Goal: Use online tool/utility: Utilize a website feature to perform a specific function

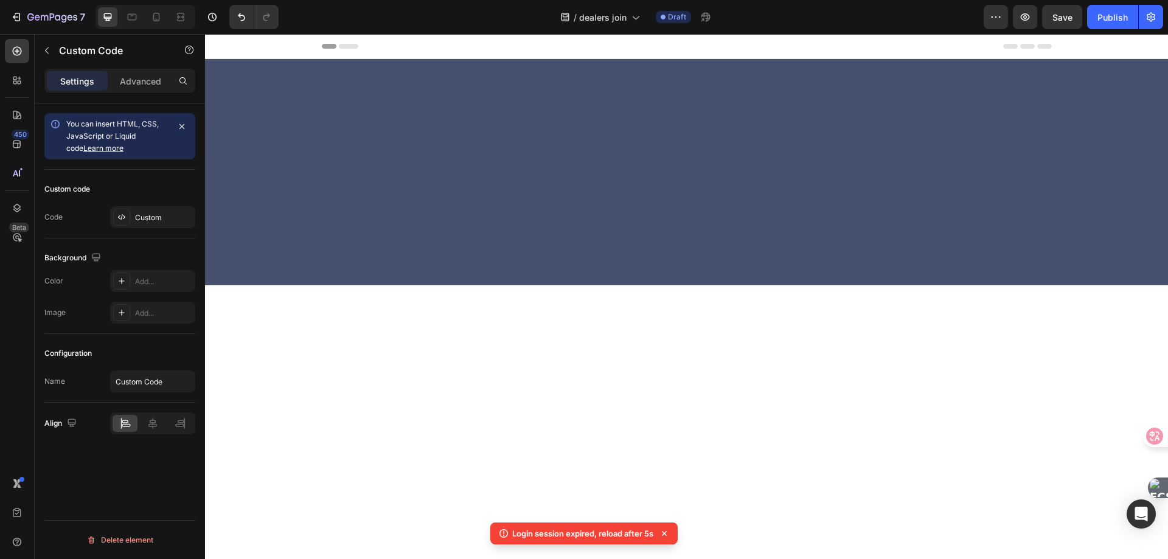
scroll to position [2576, 0]
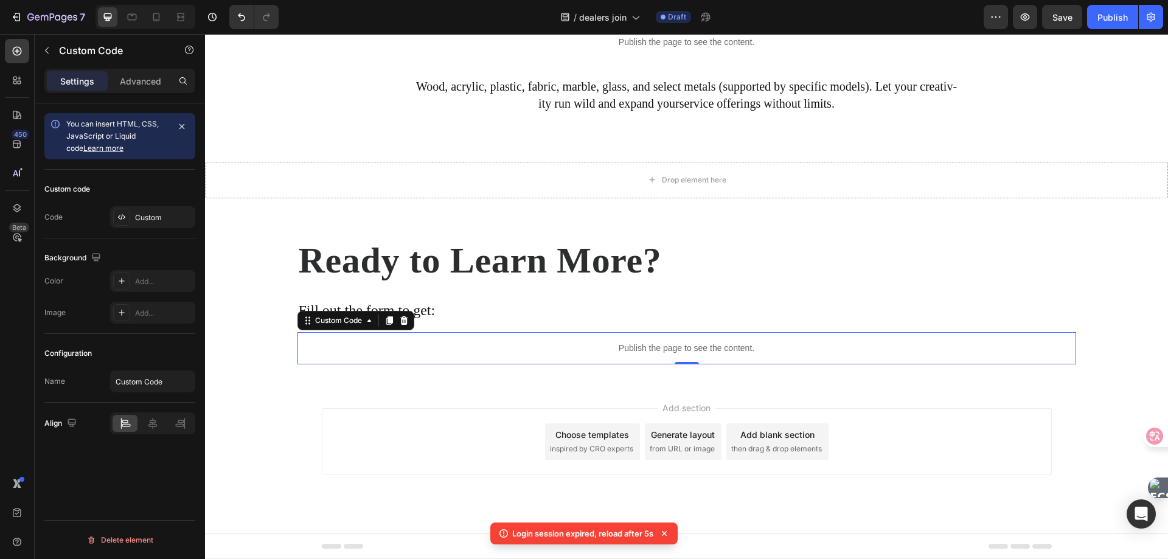
click at [426, 355] on p "Publish the page to see the content." at bounding box center [686, 348] width 778 height 13
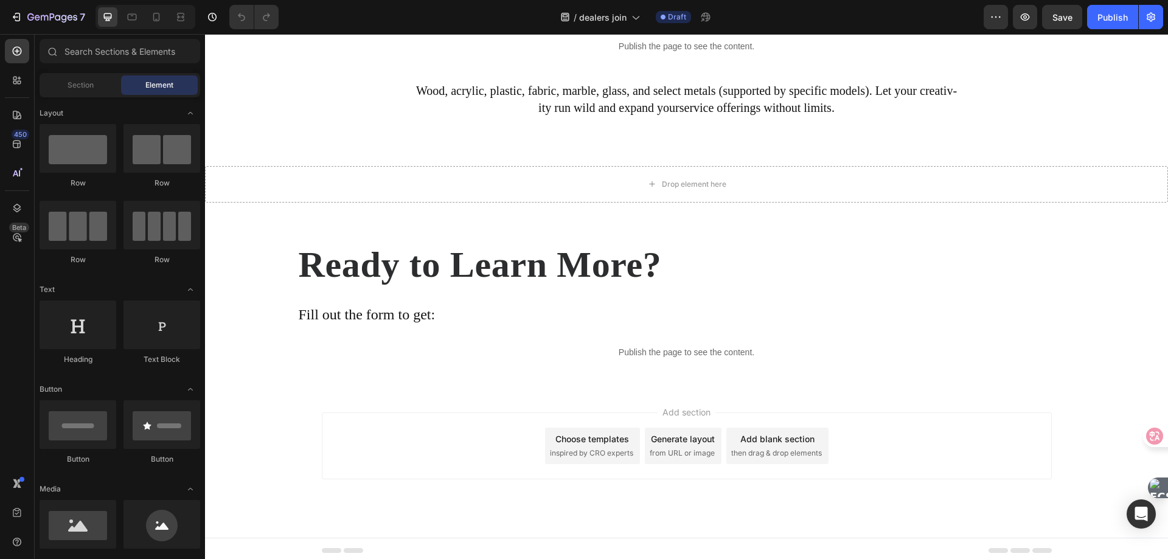
scroll to position [2615, 0]
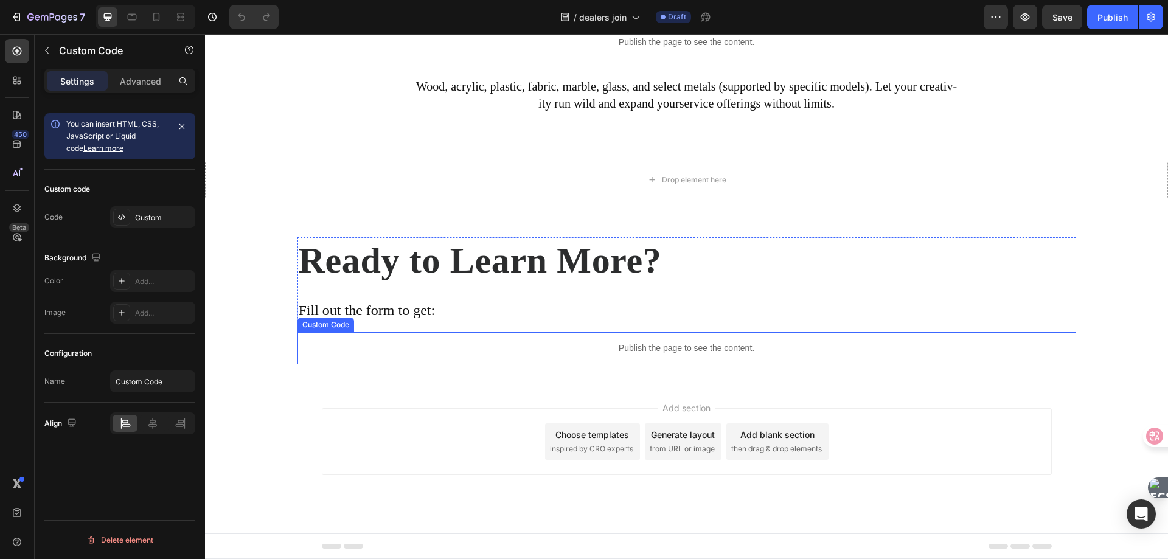
click at [501, 354] on p "Publish the page to see the content." at bounding box center [686, 348] width 778 height 13
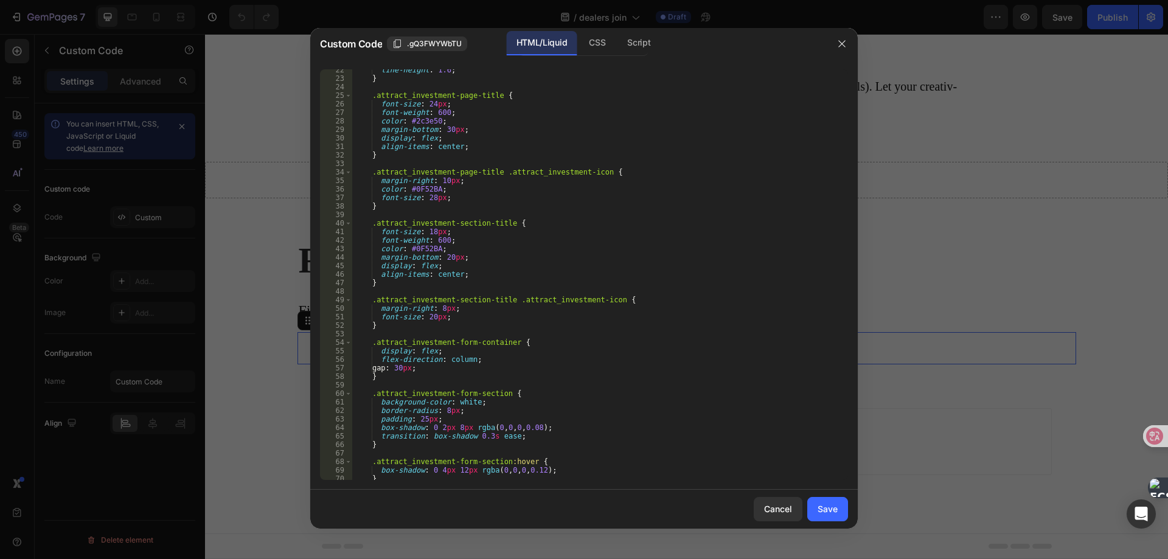
scroll to position [219, 0]
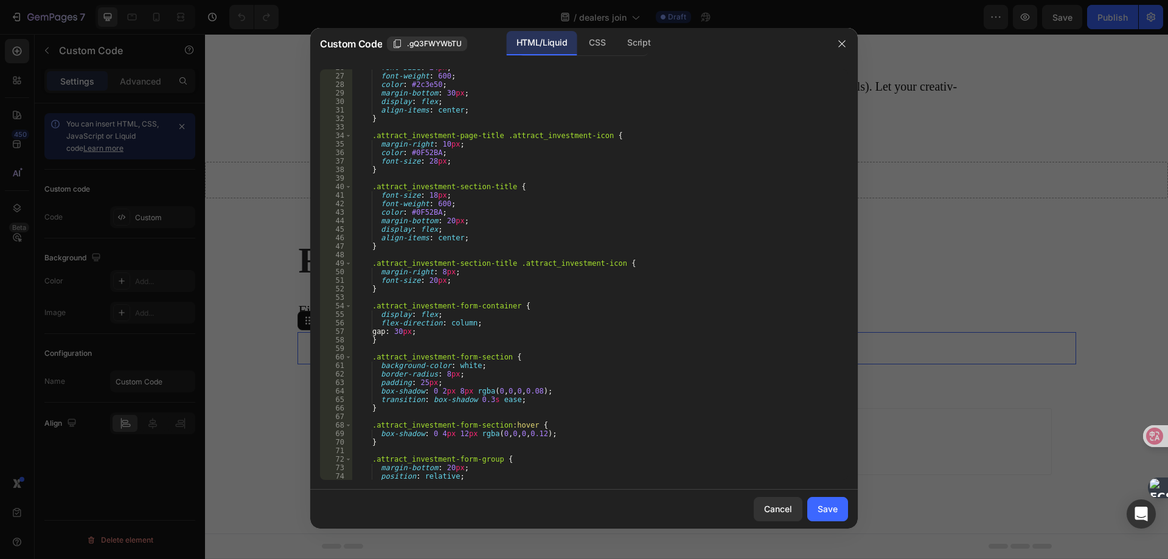
click at [555, 218] on div "font-size : 24 px ; font-weight : 600 ; color : #2c3e50 ; margin-bottom : 30 px…" at bounding box center [594, 276] width 485 height 427
type textarea "</html>"
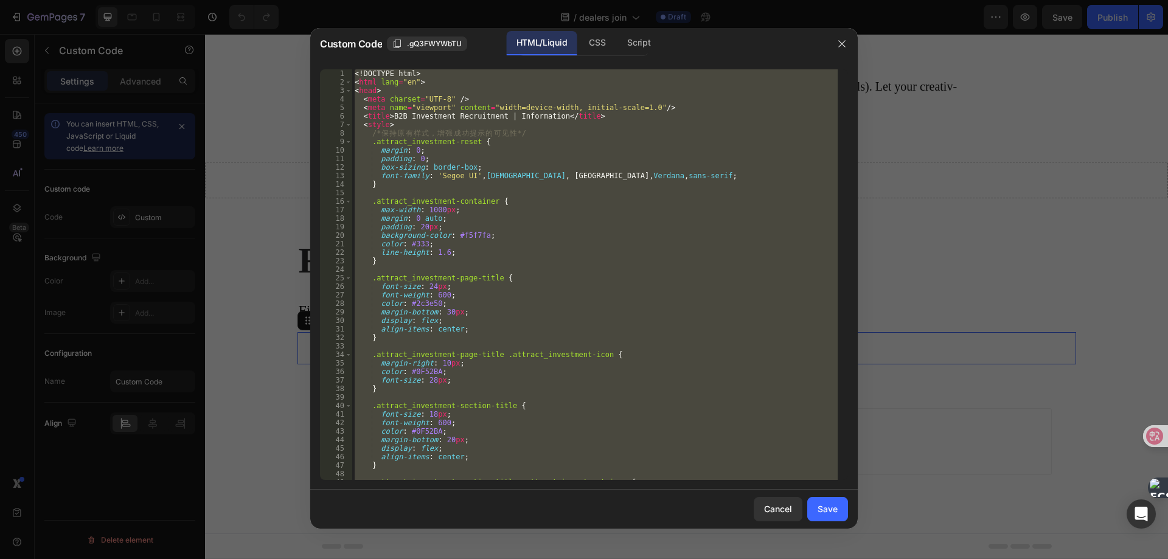
scroll to position [0, 0]
click at [576, 272] on div "<! DOCTYPE html > < html lang = "en" > < head > < meta charset = "UTF-8" /> < m…" at bounding box center [594, 274] width 485 height 410
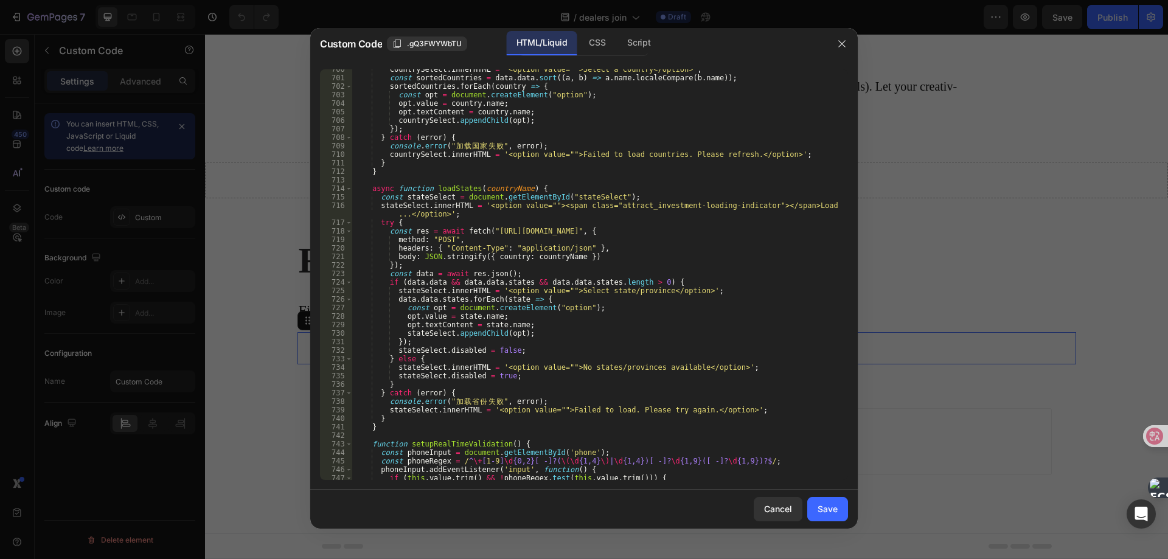
scroll to position [5944, 0]
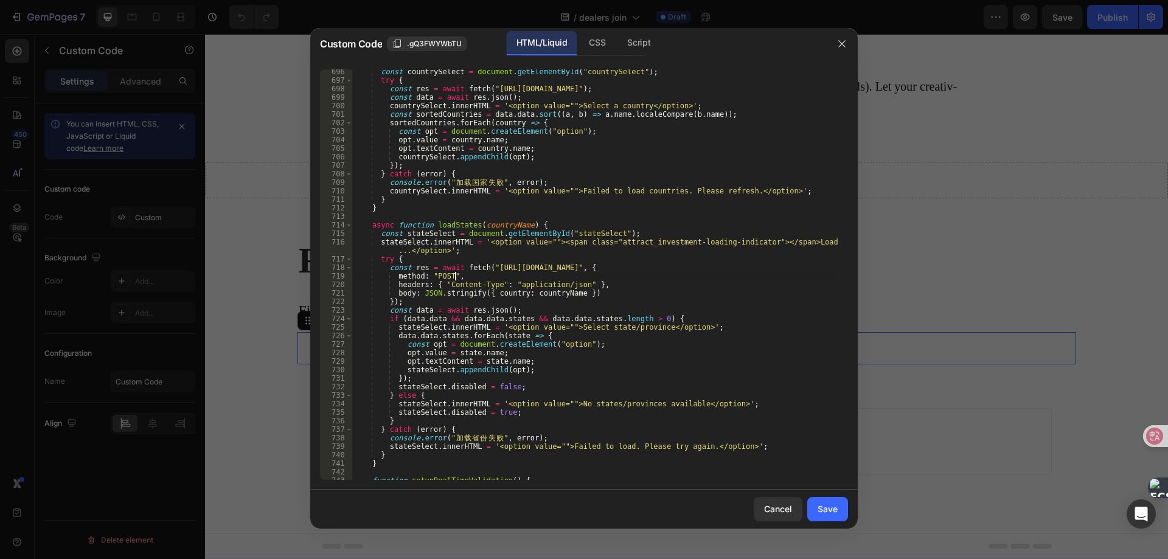
click at [577, 272] on div "const countrySelect = document . getElementById ( "countrySelect" ) ; try { con…" at bounding box center [594, 280] width 485 height 427
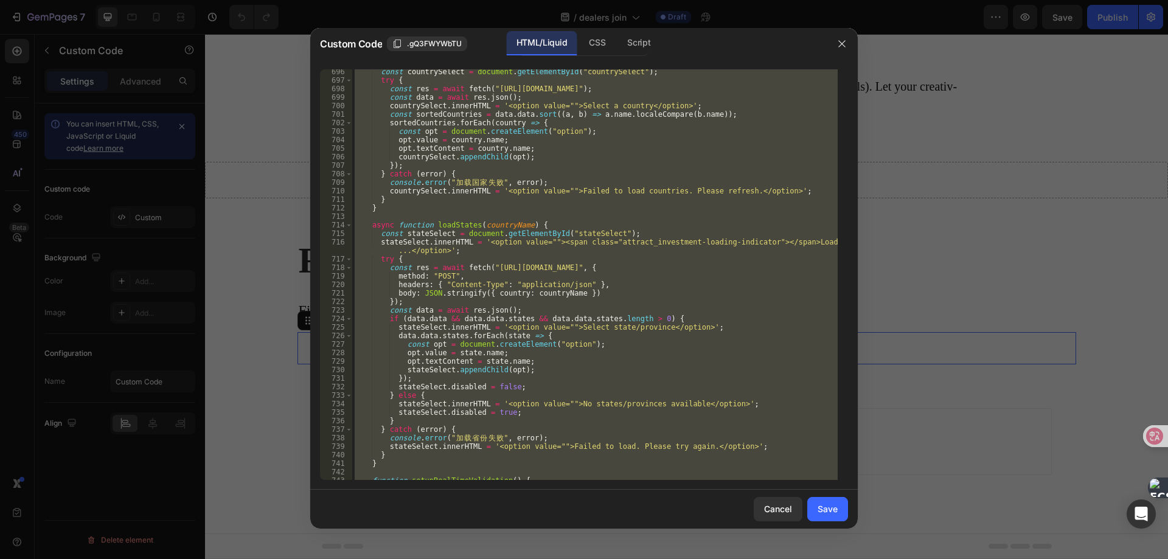
click at [555, 304] on div "const countrySelect = document . getElementById ( "countrySelect" ) ; try { con…" at bounding box center [594, 274] width 485 height 410
type textarea "});"
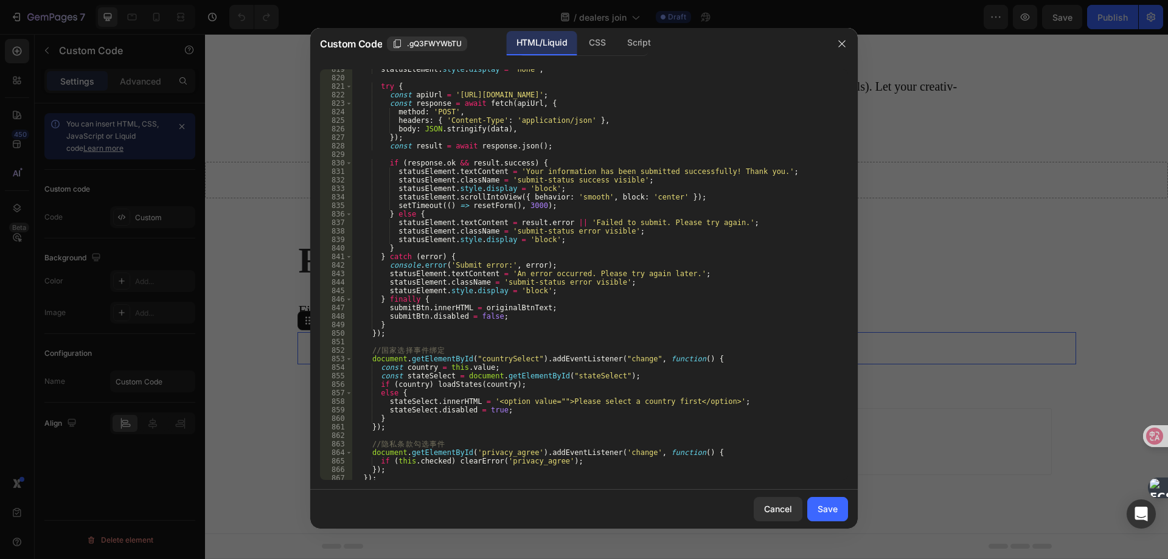
scroll to position [7039, 0]
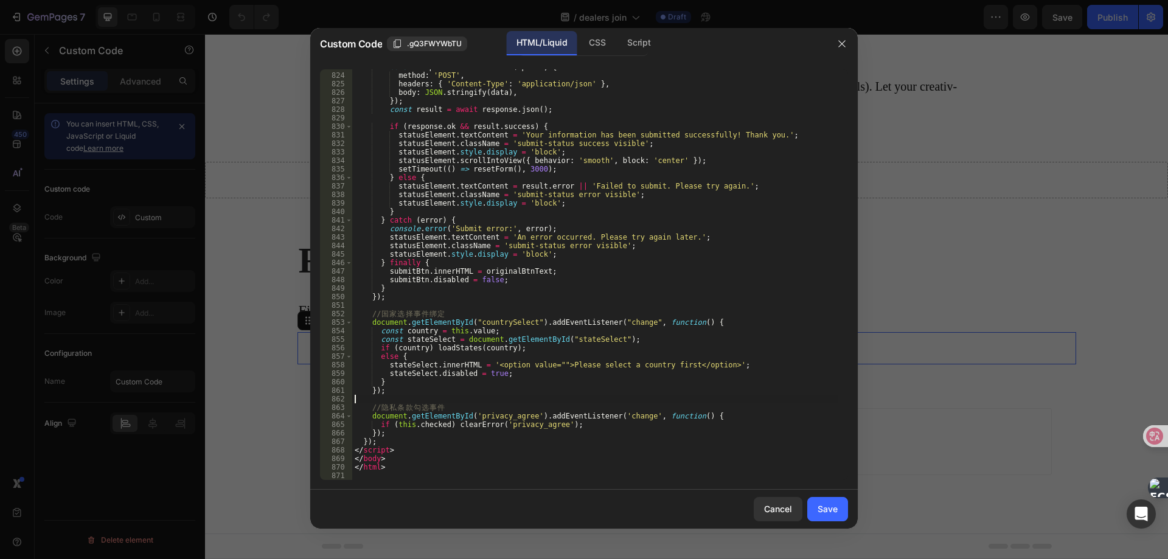
click at [562, 400] on div "const response = await fetch ( apiUrl , { method : 'POST' , headers : { 'Conten…" at bounding box center [594, 276] width 485 height 427
type textarea "</html>"
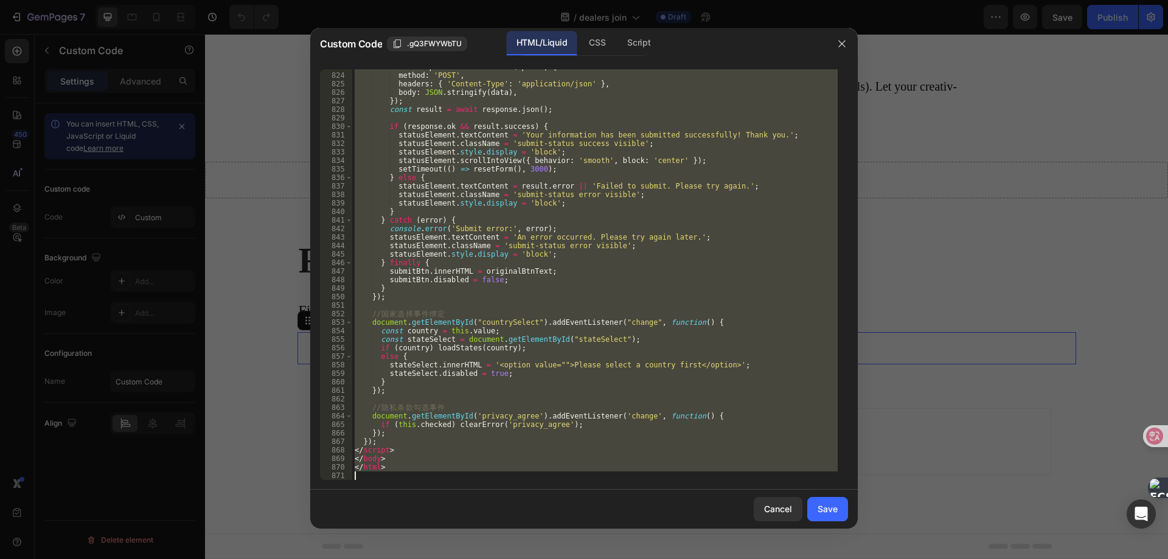
click at [562, 400] on div "const response = await fetch ( apiUrl , { method : 'POST' , headers : { 'Conten…" at bounding box center [594, 274] width 485 height 410
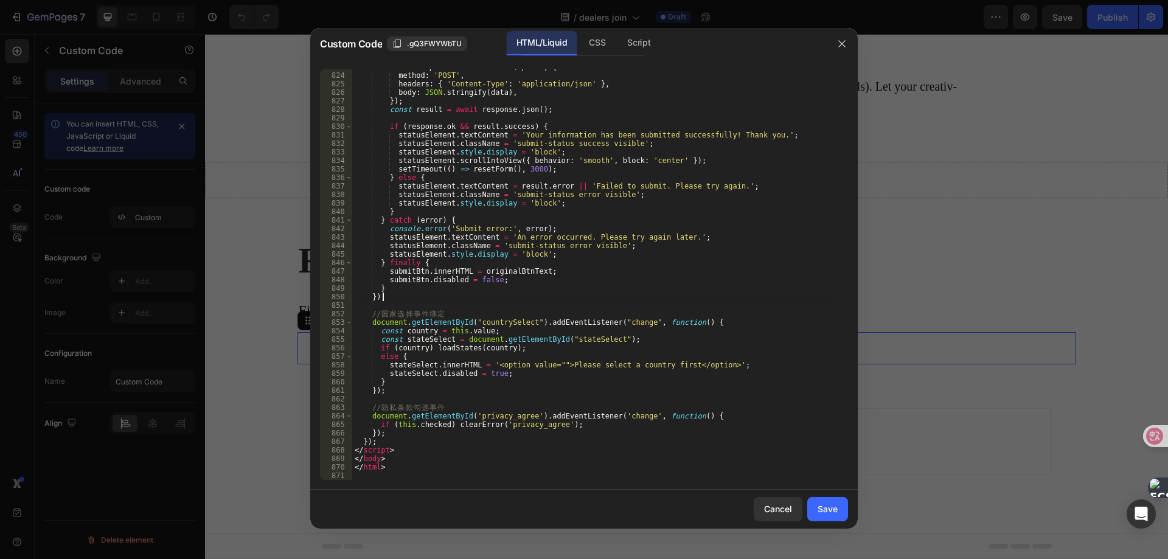
click at [576, 299] on div "const response = await fetch ( apiUrl , { method : 'POST' , headers : { 'Conten…" at bounding box center [594, 276] width 485 height 427
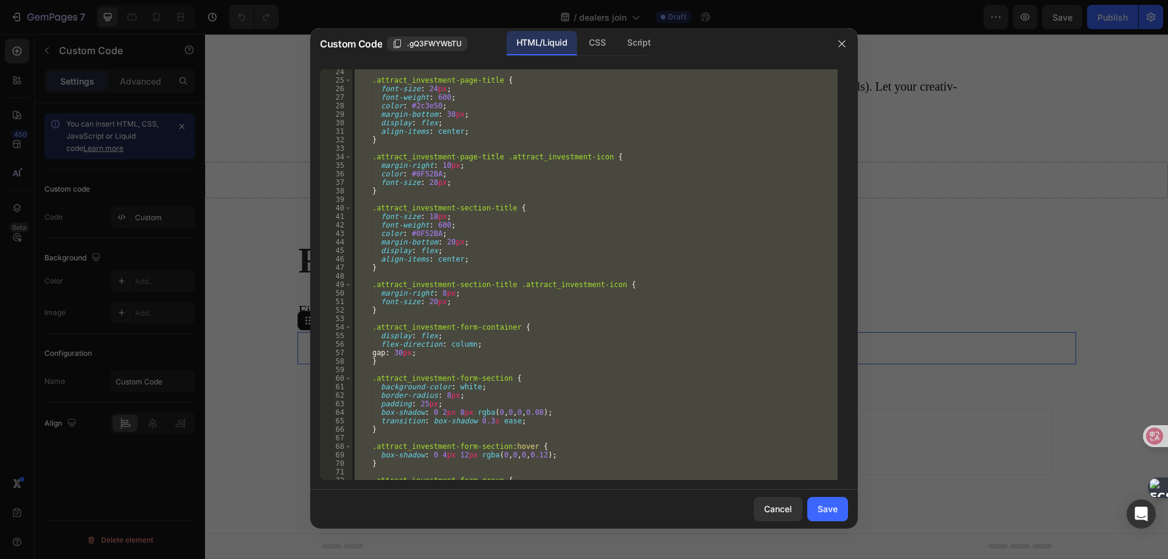
scroll to position [0, 0]
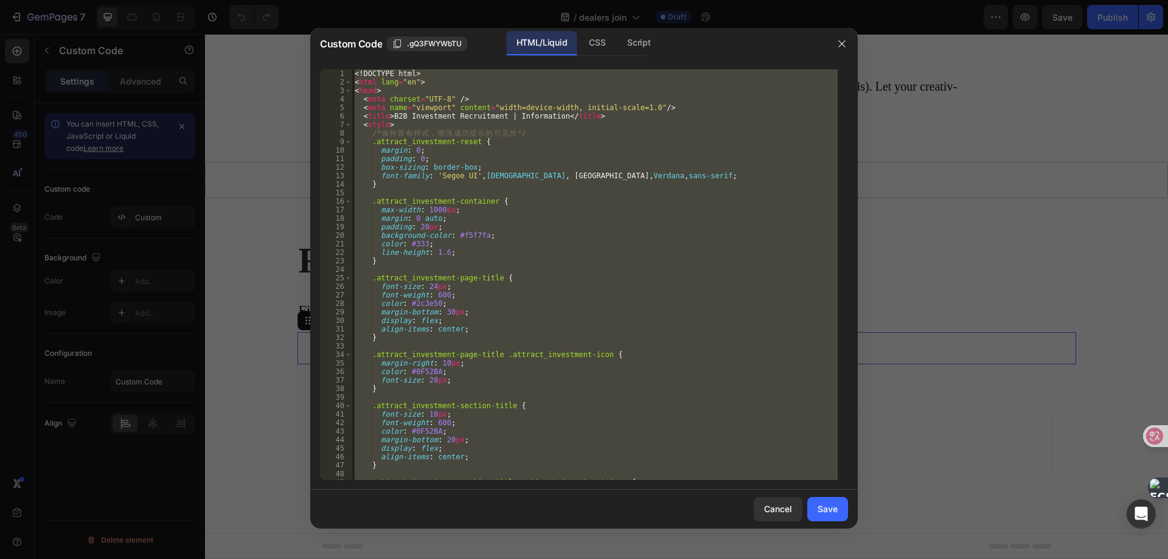
click at [722, 210] on div "<! DOCTYPE html > < html lang = "en" > < head > < meta charset = "UTF-8" /> < m…" at bounding box center [594, 274] width 485 height 410
type textarea "max-width: 1000px;"
